Goal: Task Accomplishment & Management: Manage account settings

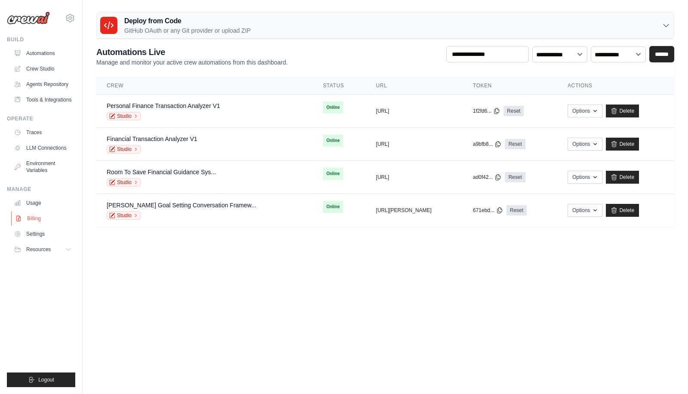
click at [27, 220] on link "Billing" at bounding box center [43, 218] width 65 height 14
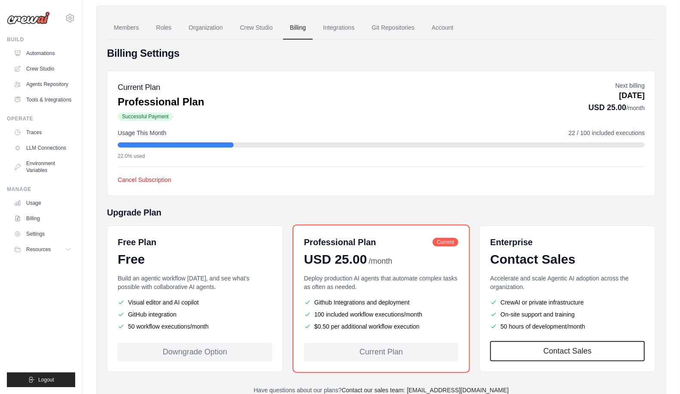
scroll to position [32, 0]
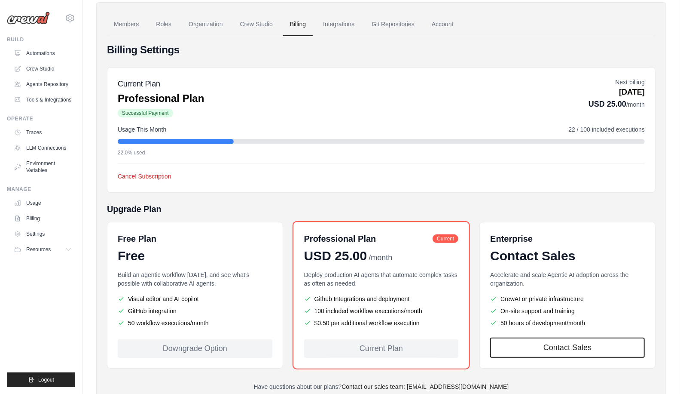
click at [147, 189] on div "Current Plan Professional Plan Successful Payment Next billing [DATE] USD 25.00…" at bounding box center [381, 130] width 549 height 126
click at [149, 175] on button "Cancel Subscription" at bounding box center [145, 175] width 54 height 9
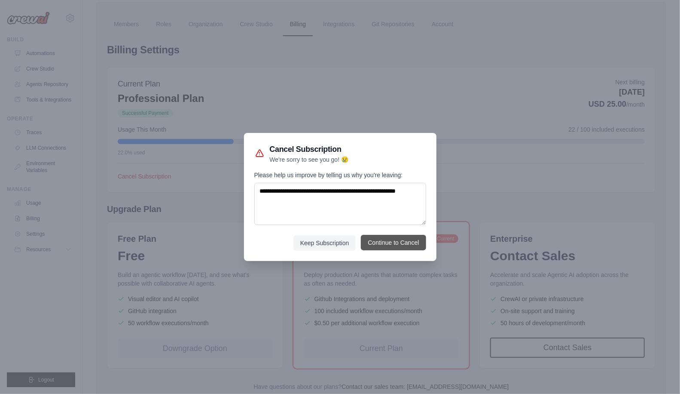
click at [397, 242] on button "Continue to Cancel" at bounding box center [393, 242] width 65 height 15
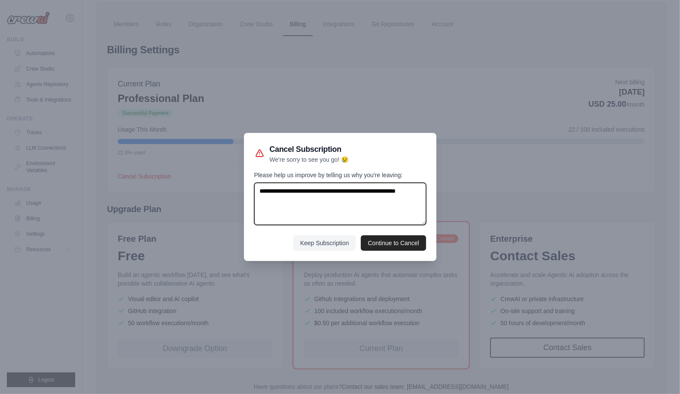
click at [358, 202] on textarea "Please help us improve by telling us why you're leaving:" at bounding box center [340, 204] width 172 height 42
type textarea "**********"
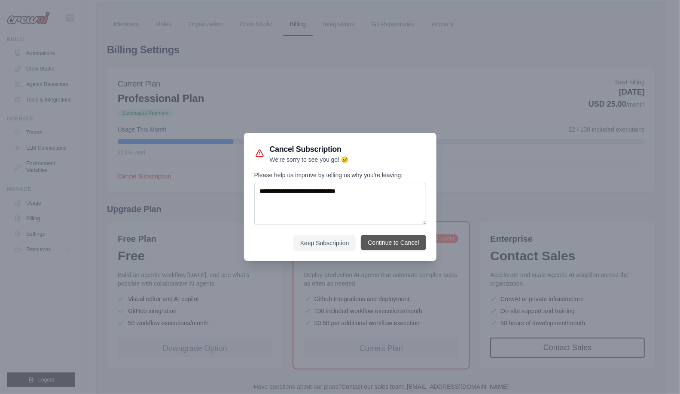
click at [401, 241] on button "Continue to Cancel" at bounding box center [393, 242] width 65 height 15
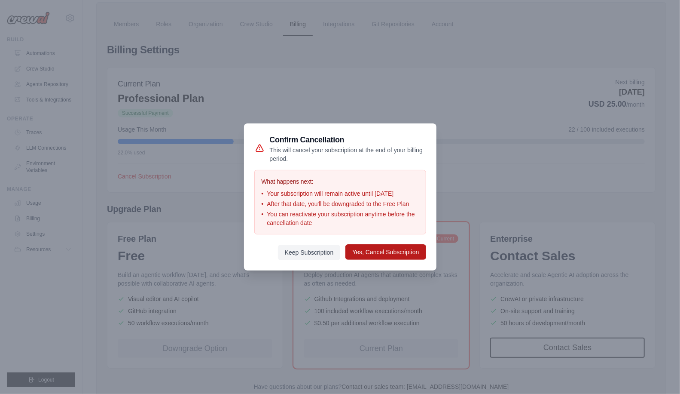
click at [401, 252] on button "Yes, Cancel Subscription" at bounding box center [386, 251] width 80 height 15
